Goal: Information Seeking & Learning: Learn about a topic

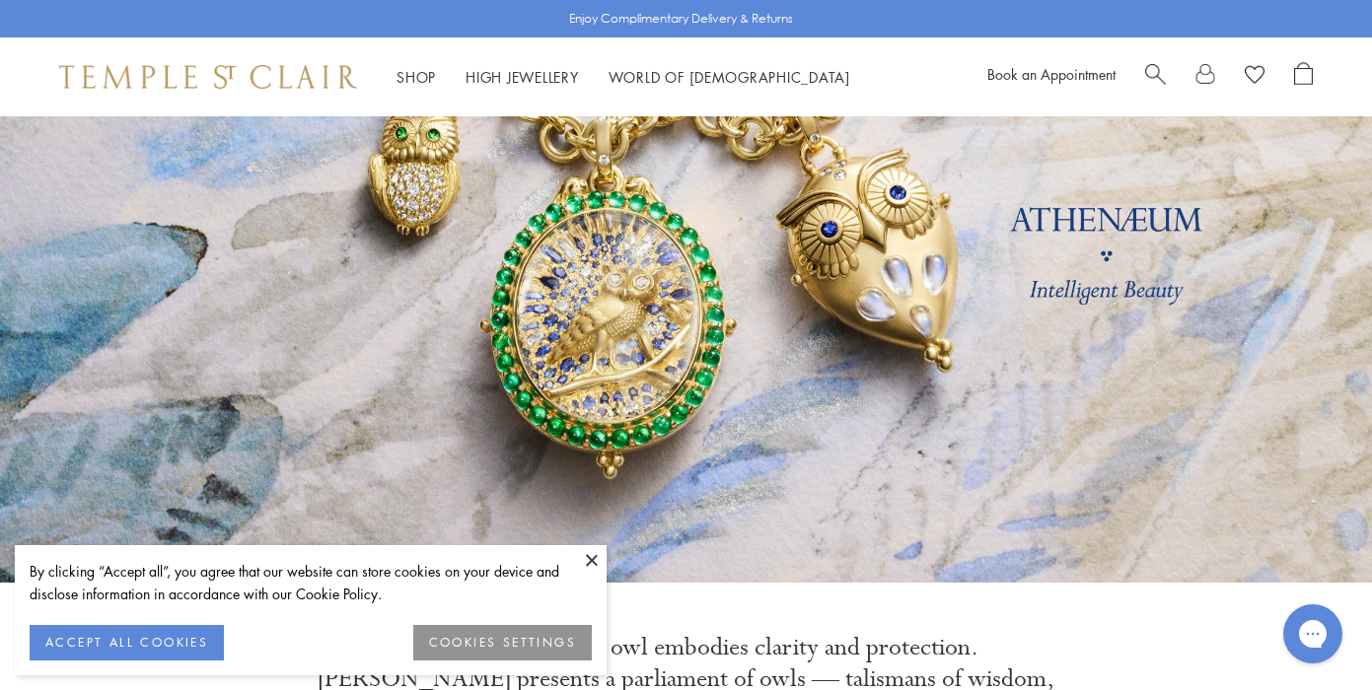
scroll to position [177, 0]
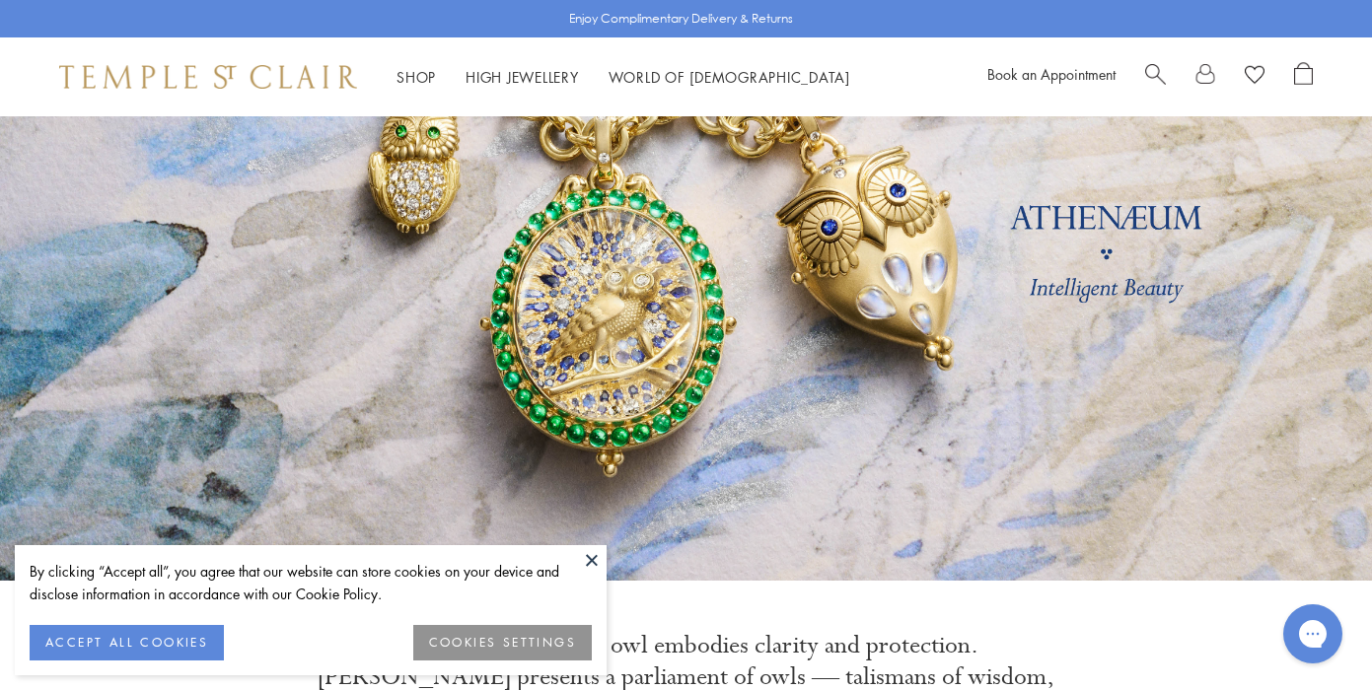
click at [589, 562] on button at bounding box center [592, 560] width 30 height 30
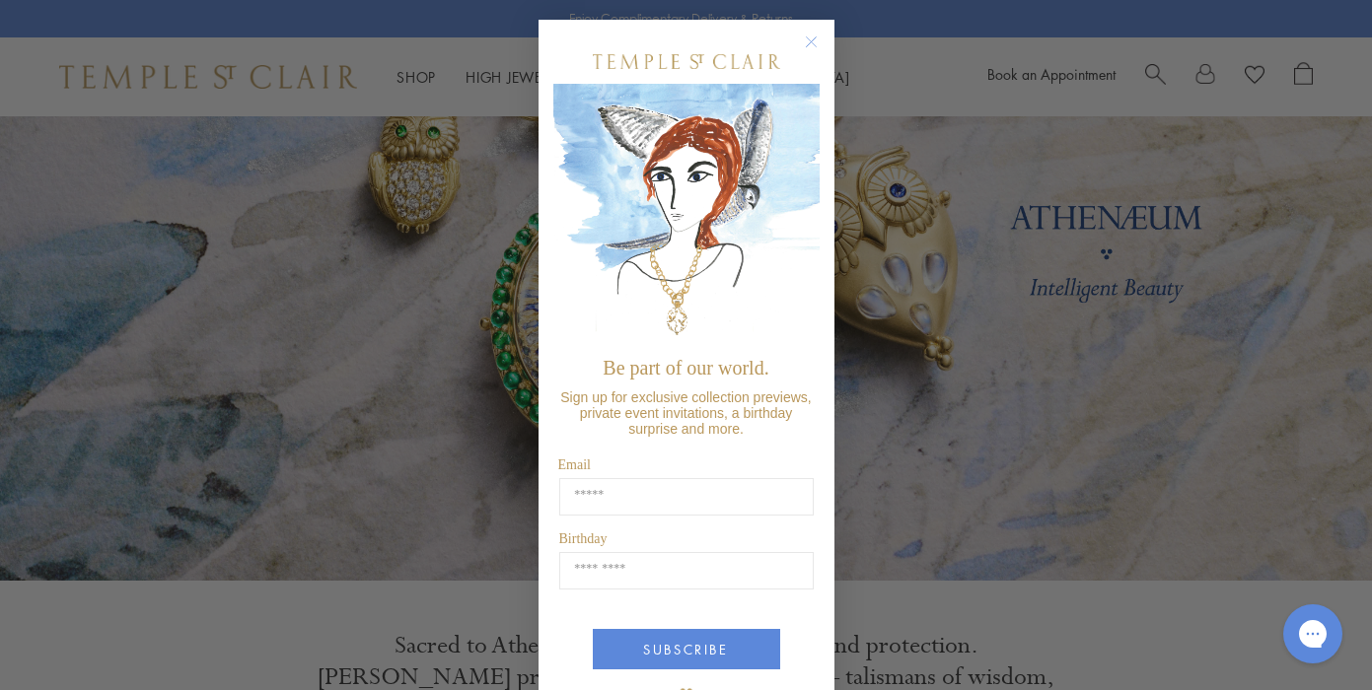
click at [811, 38] on circle "Close dialog" at bounding box center [811, 43] width 24 height 24
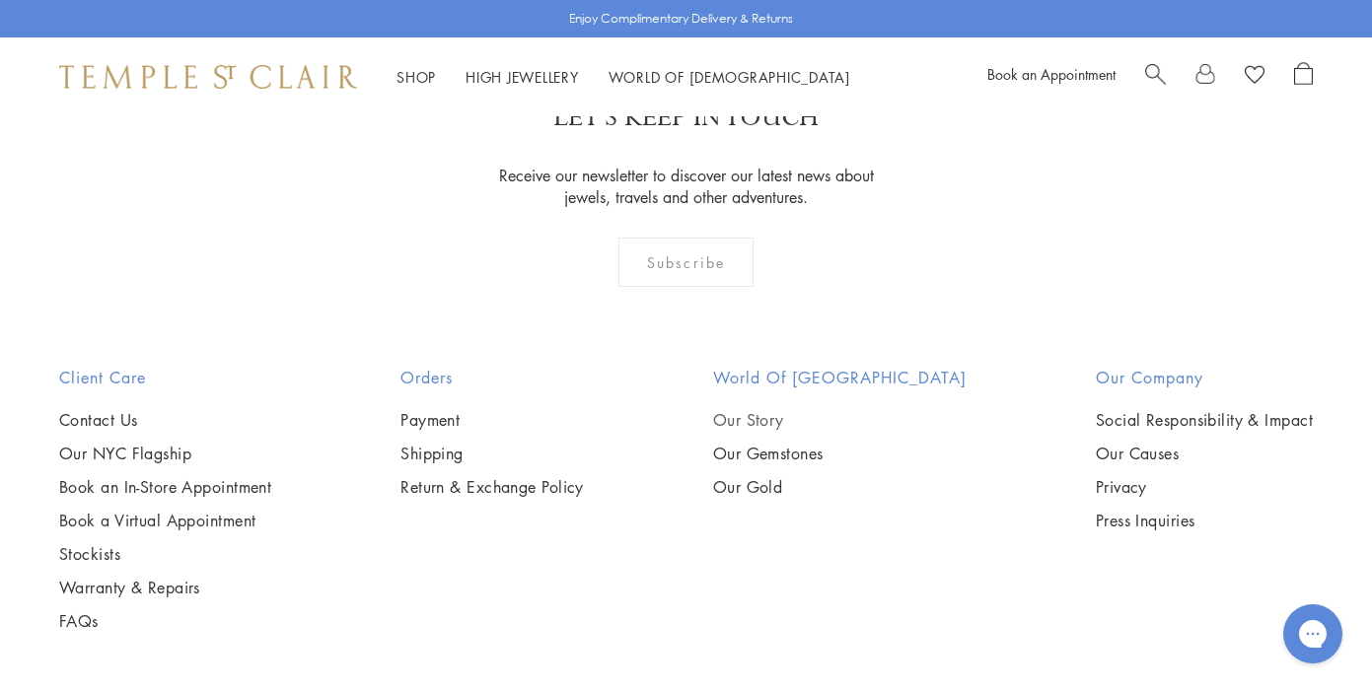
scroll to position [5336, 0]
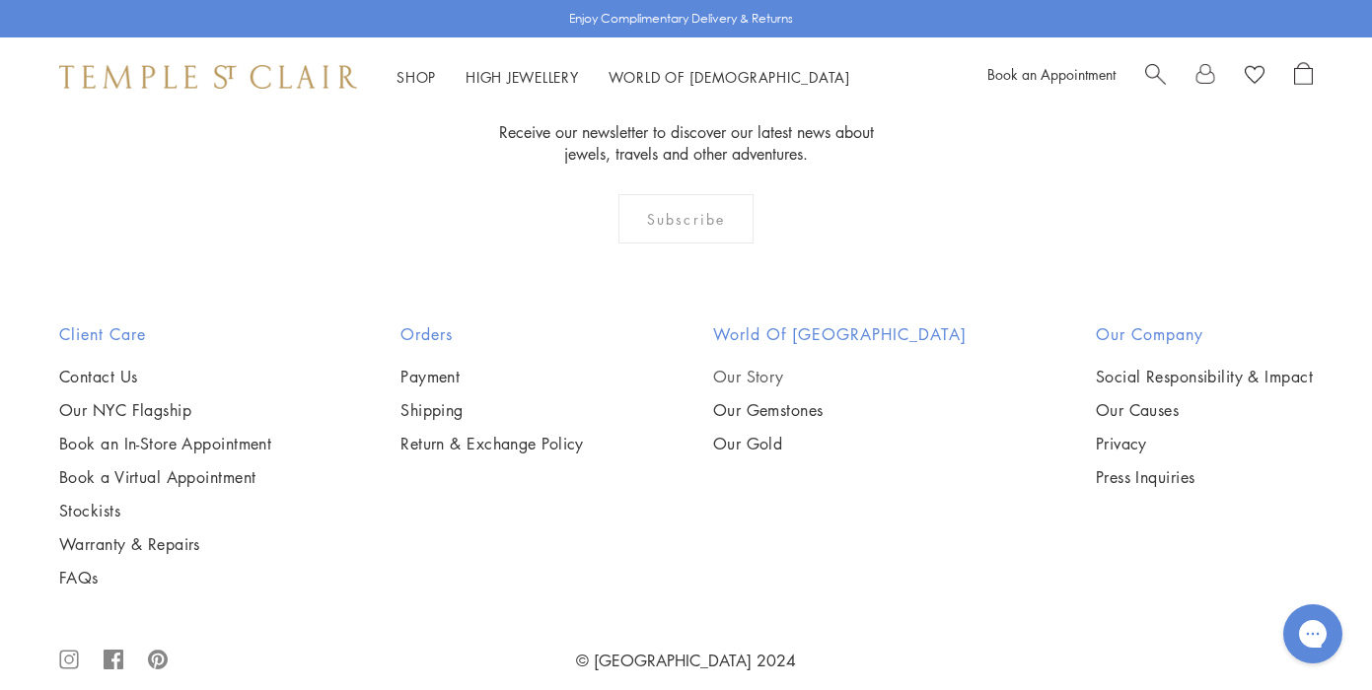
click at [788, 366] on link "Our Story" at bounding box center [839, 377] width 253 height 22
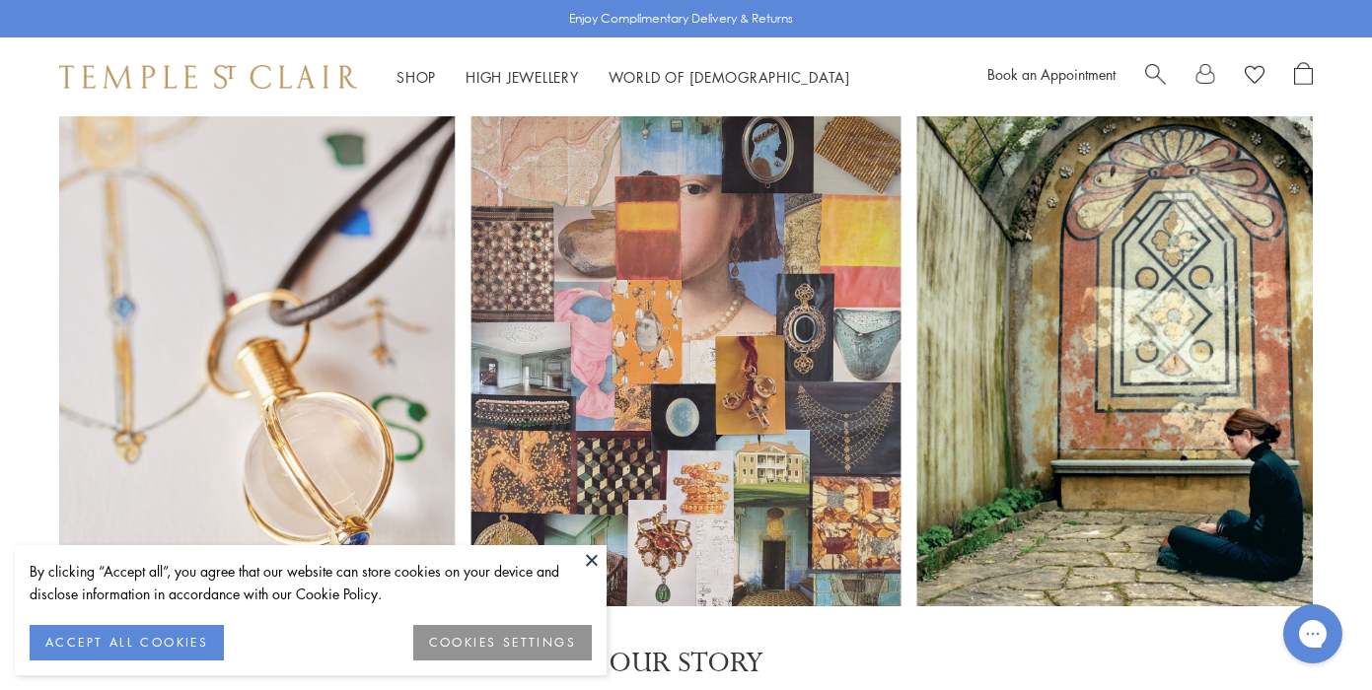
click at [589, 552] on button at bounding box center [592, 560] width 30 height 30
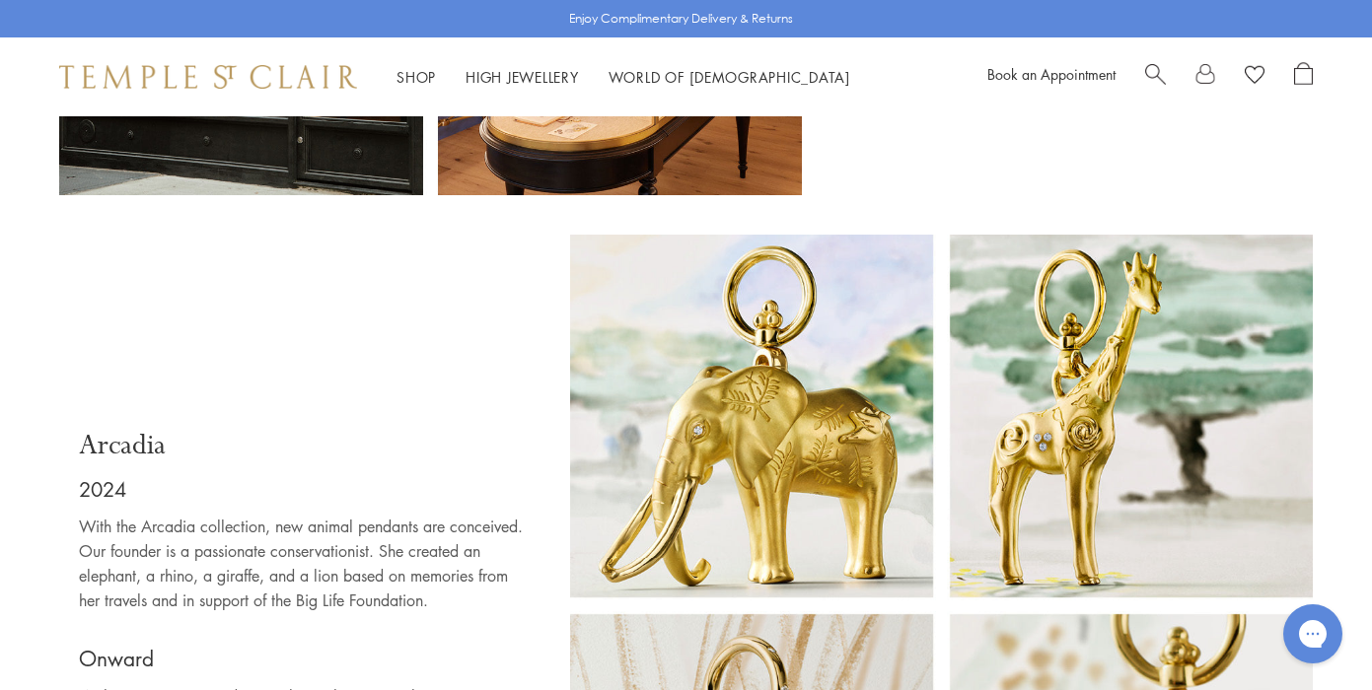
scroll to position [12519, 0]
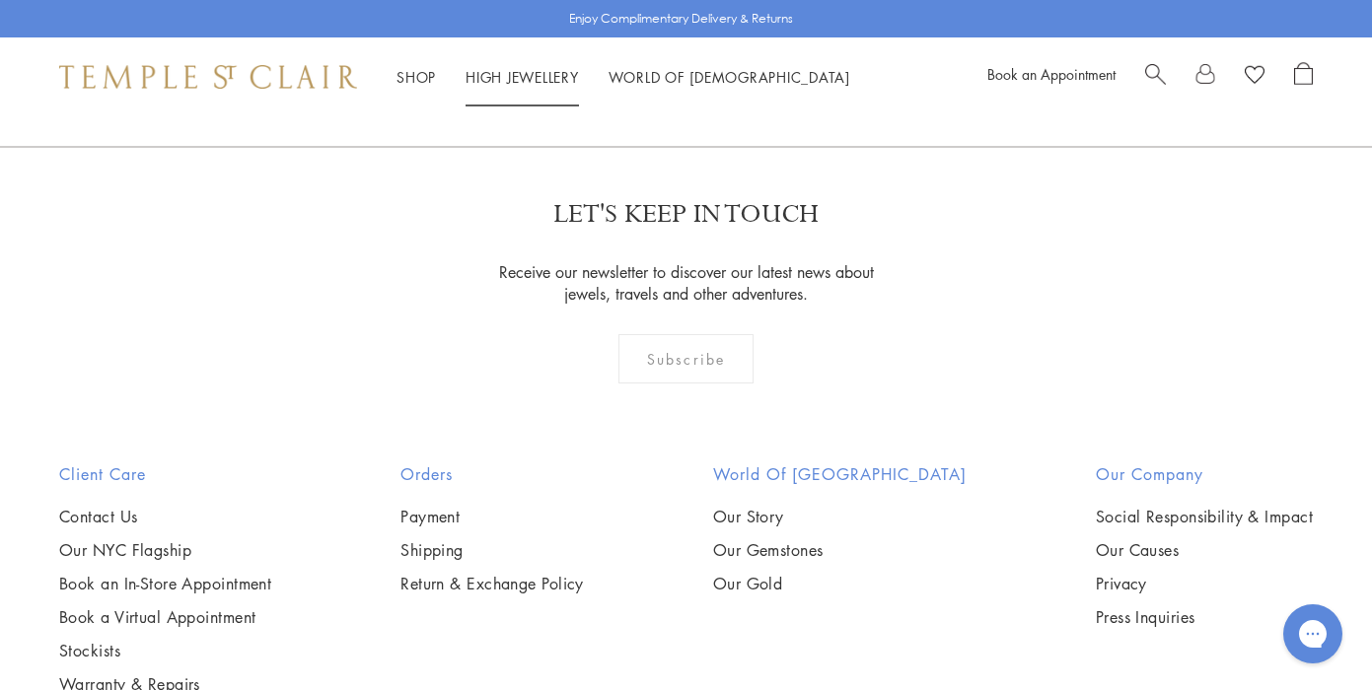
click at [529, 71] on link "High Jewellery High Jewellery" at bounding box center [522, 77] width 113 height 20
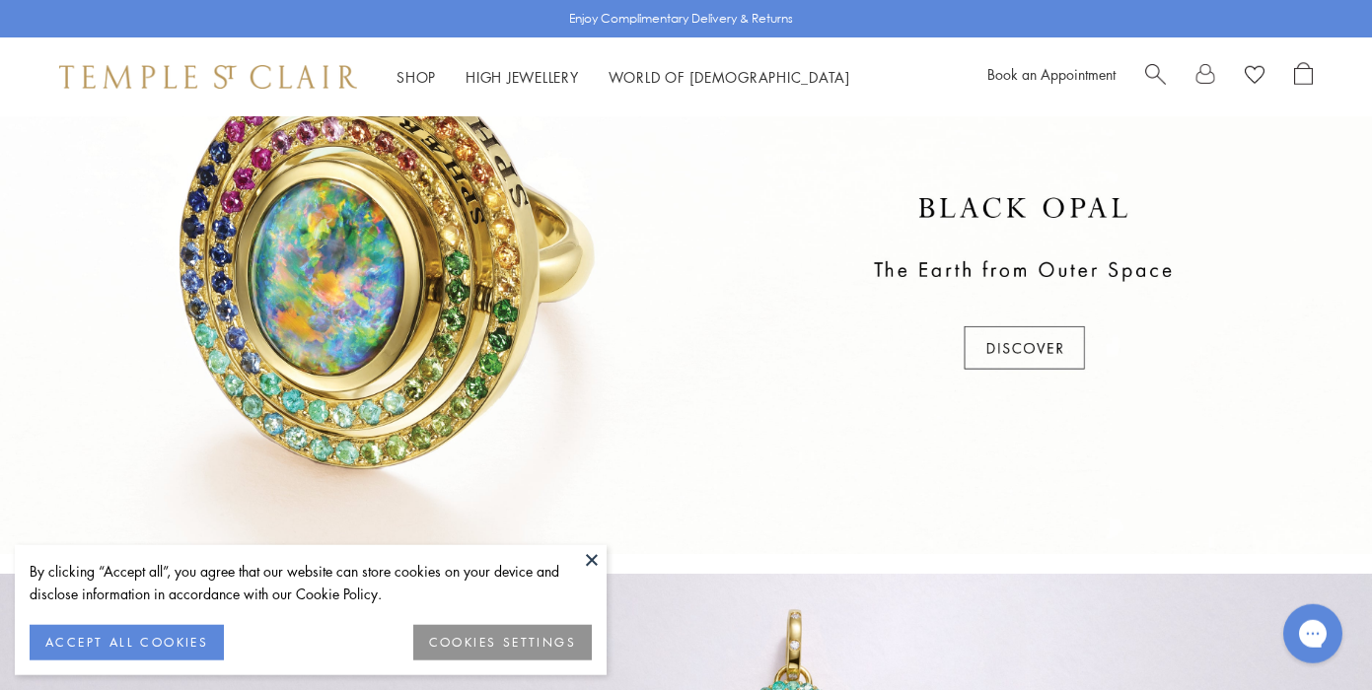
scroll to position [595, 0]
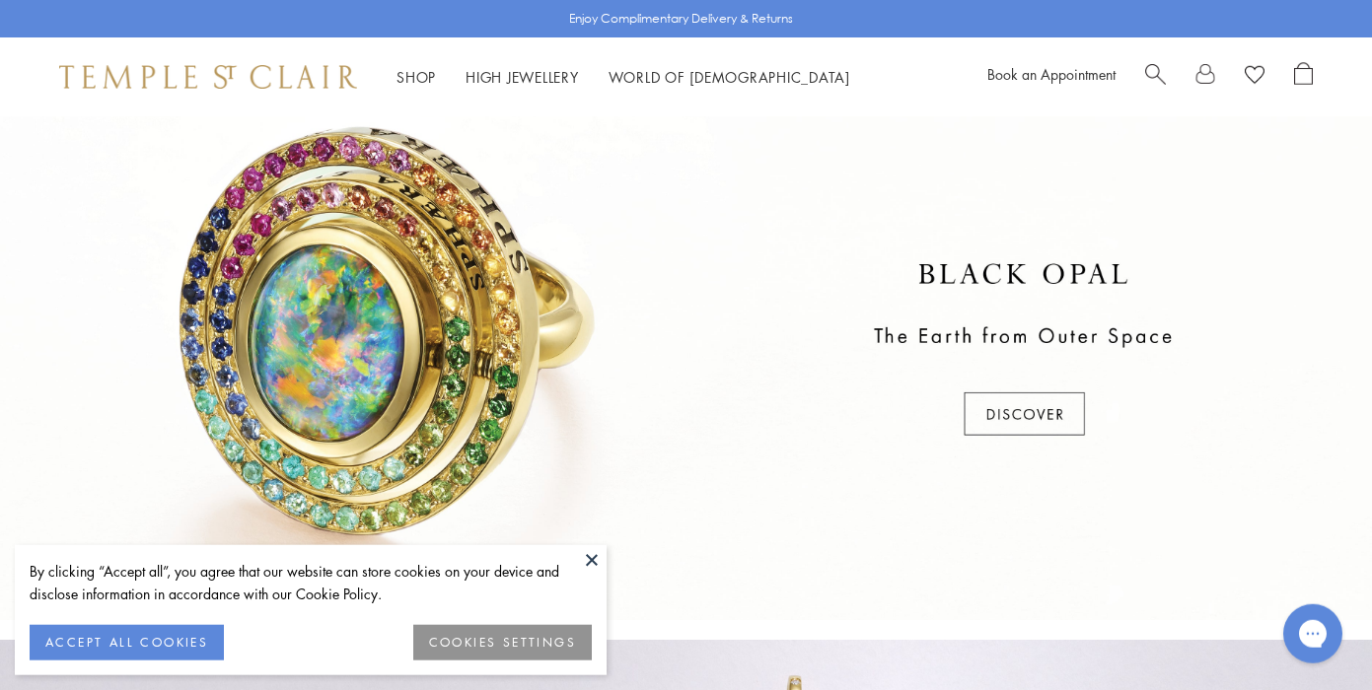
click at [1009, 272] on div at bounding box center [686, 351] width 1372 height 540
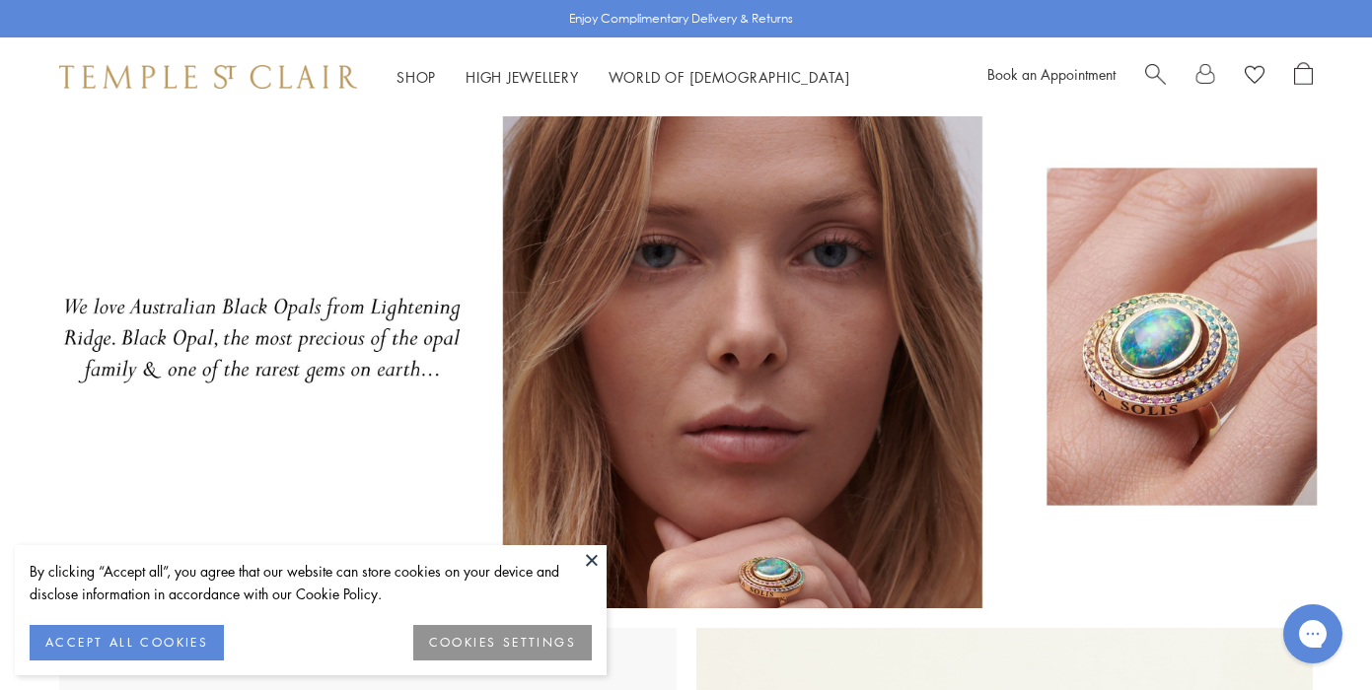
scroll to position [68, 0]
click at [591, 562] on button at bounding box center [592, 560] width 30 height 30
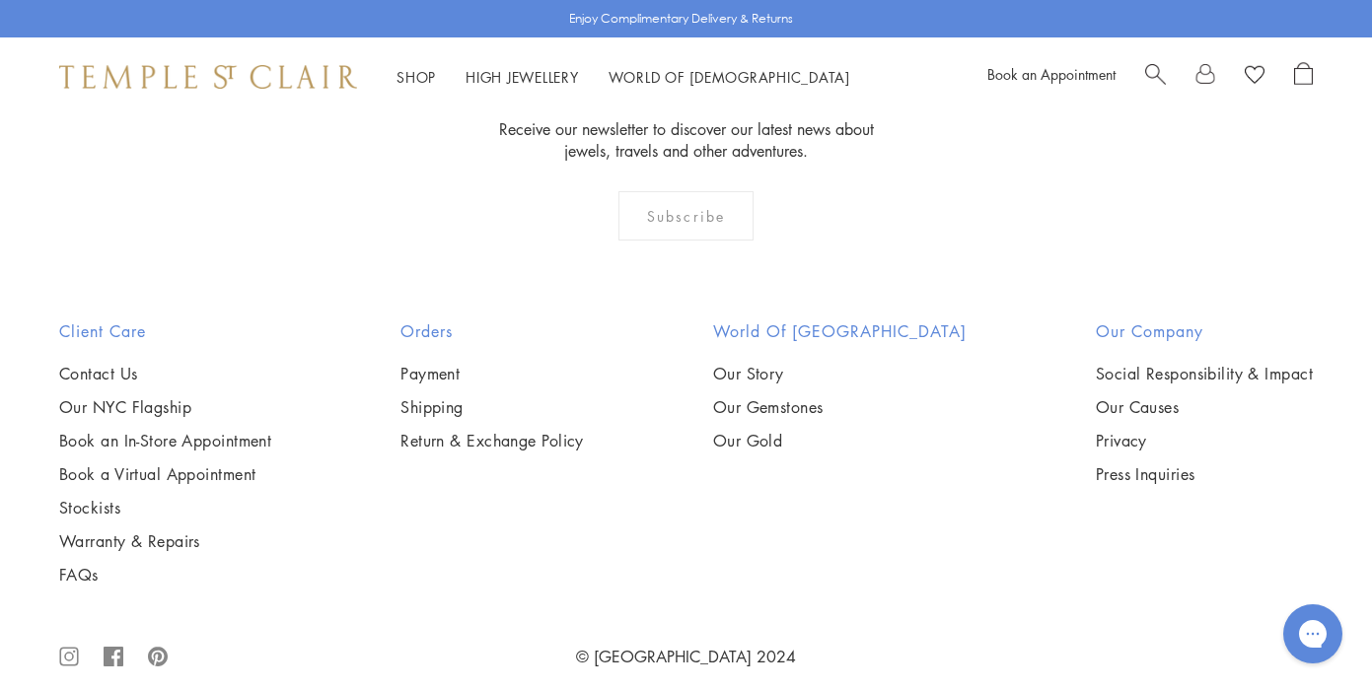
scroll to position [1454, 0]
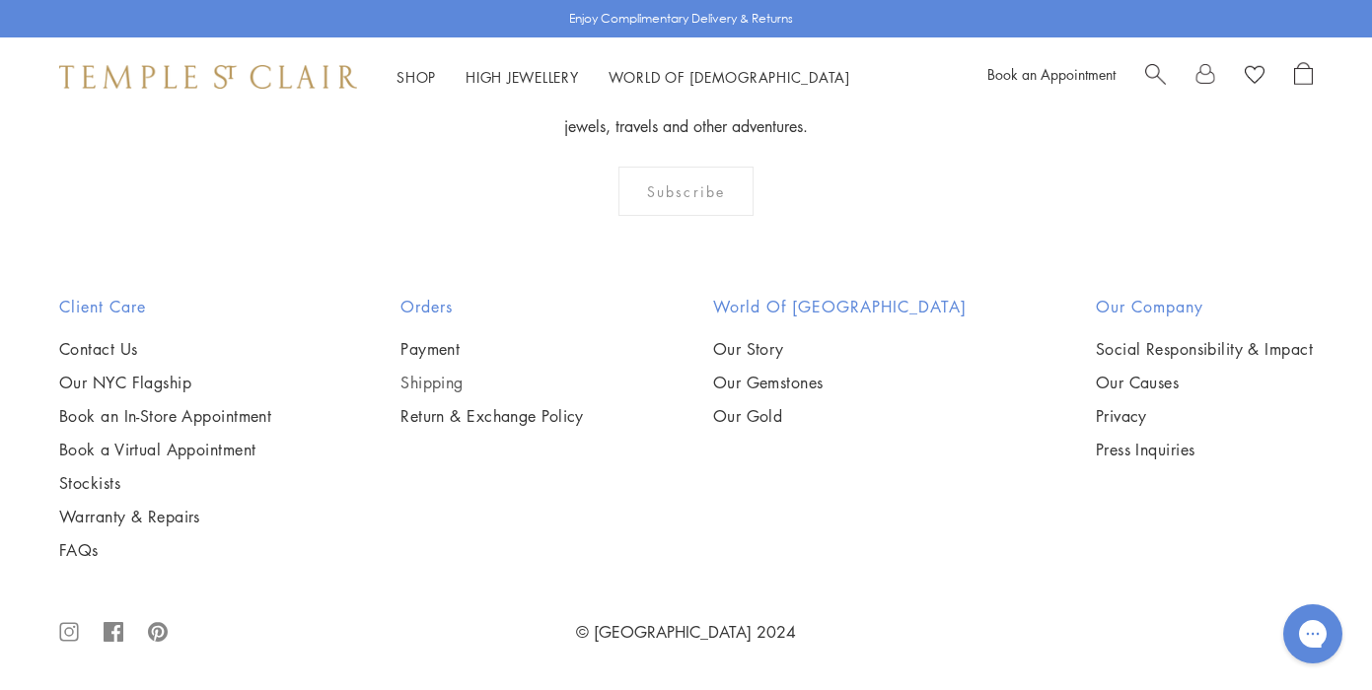
click at [446, 374] on link "Shipping" at bounding box center [491, 383] width 183 height 22
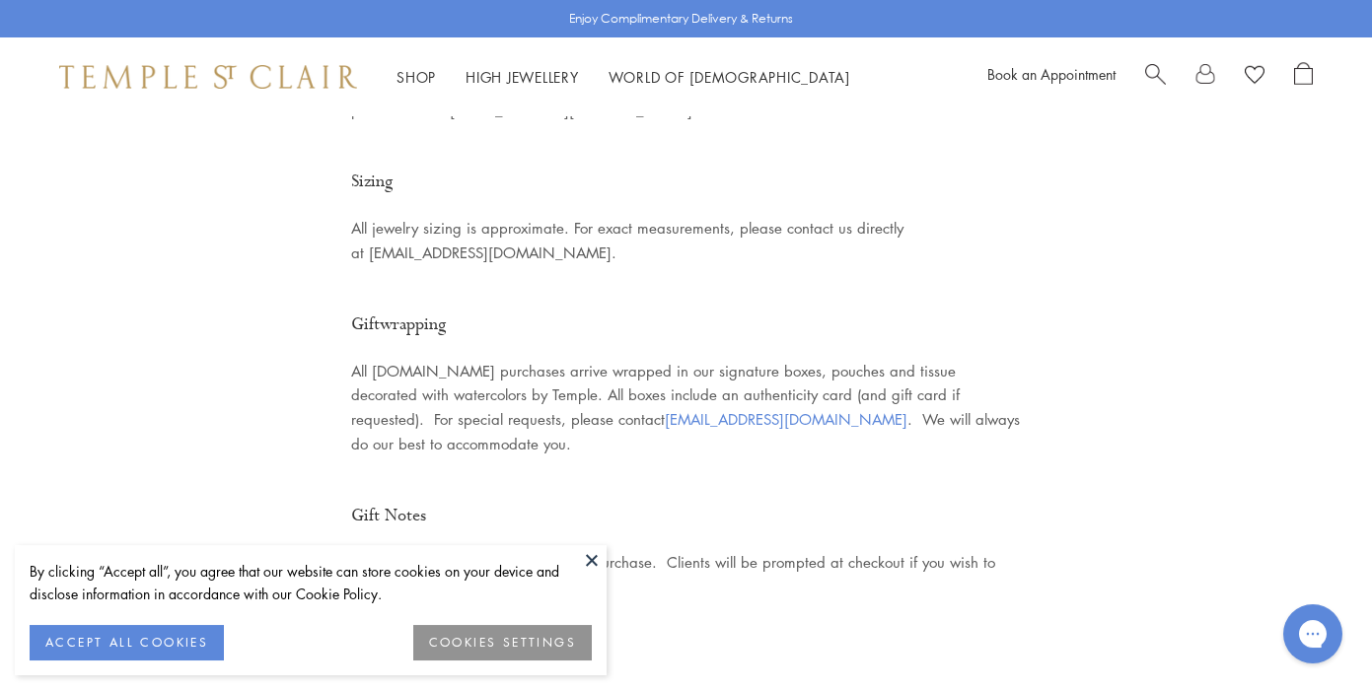
scroll to position [1087, 0]
